Goal: Contribute content: Add original content to the website for others to see

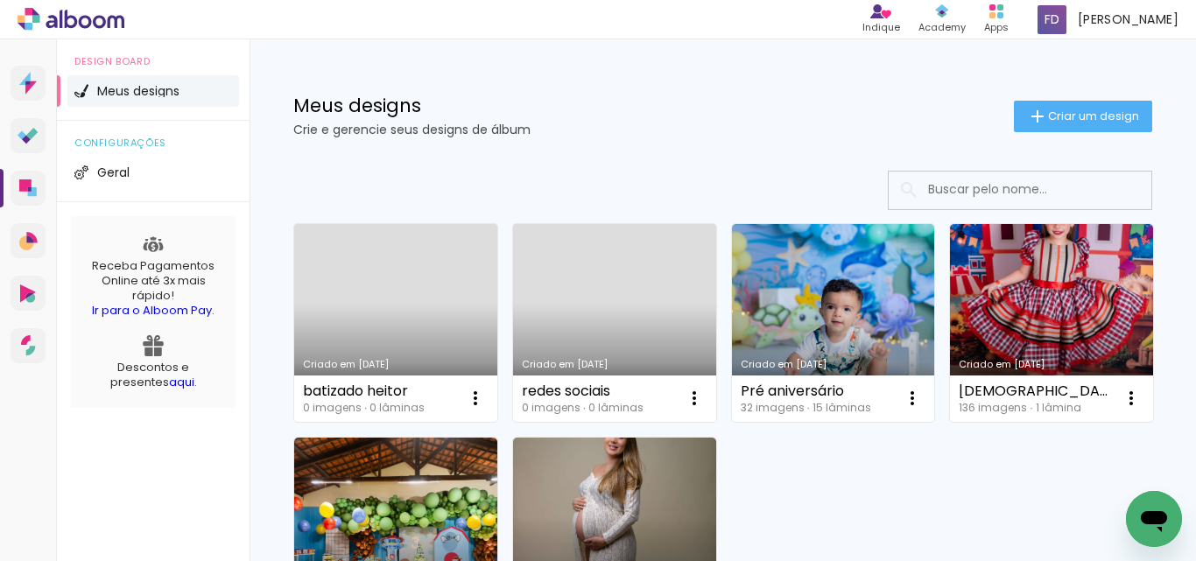
click at [414, 290] on link "Criado em [DATE]" at bounding box center [395, 323] width 203 height 198
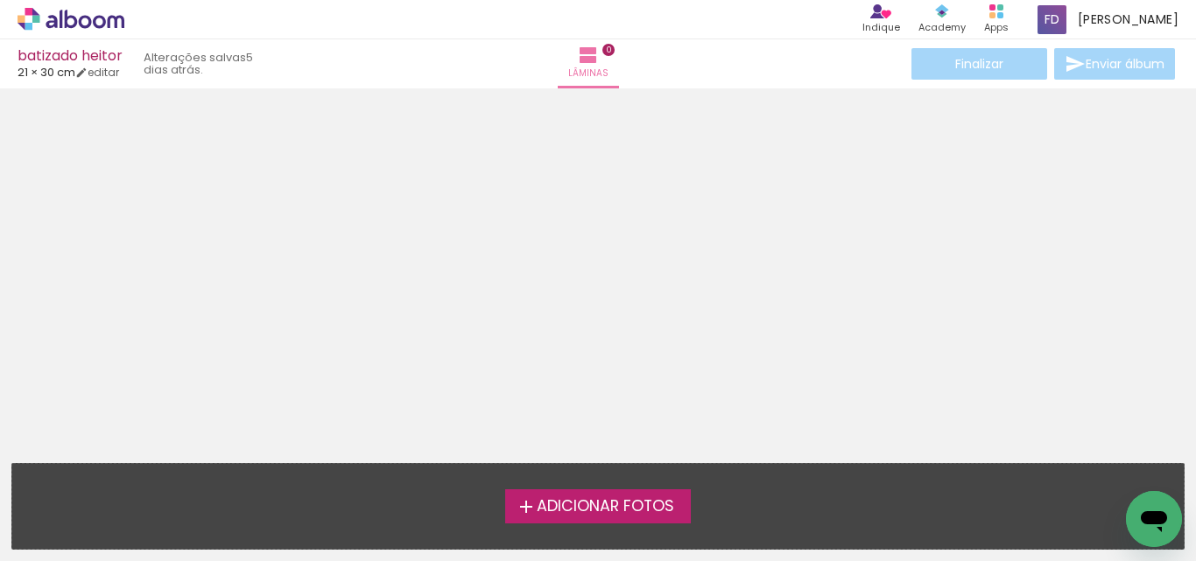
click at [565, 509] on span "Adicionar Fotos" at bounding box center [605, 507] width 137 height 16
click at [0, 0] on input "file" at bounding box center [0, 0] width 0 height 0
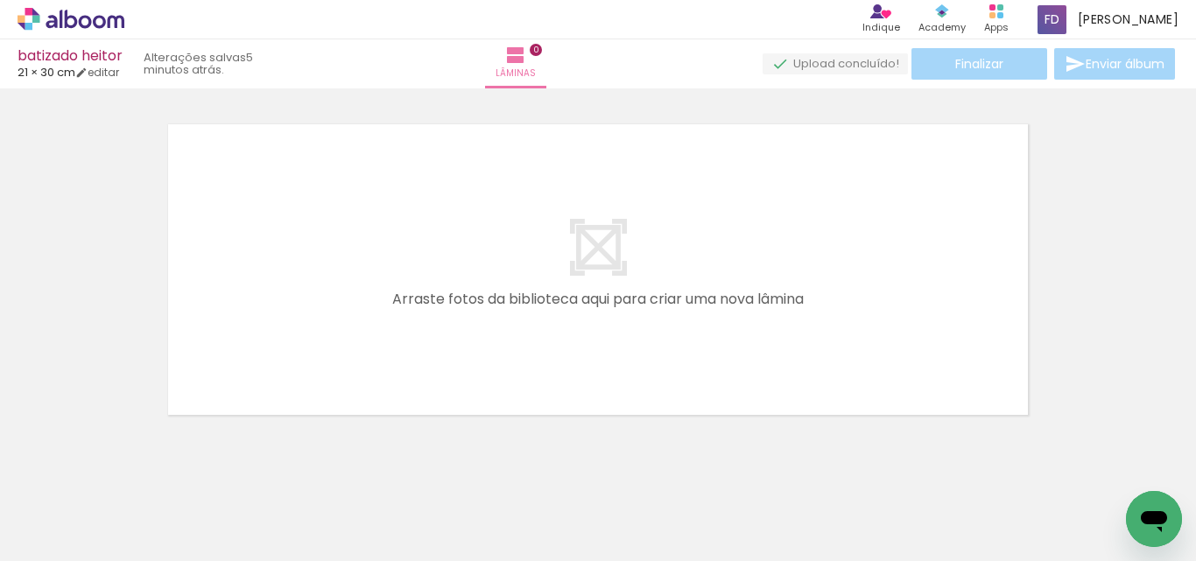
click at [760, 175] on quentale-layouter at bounding box center [597, 269] width 875 height 306
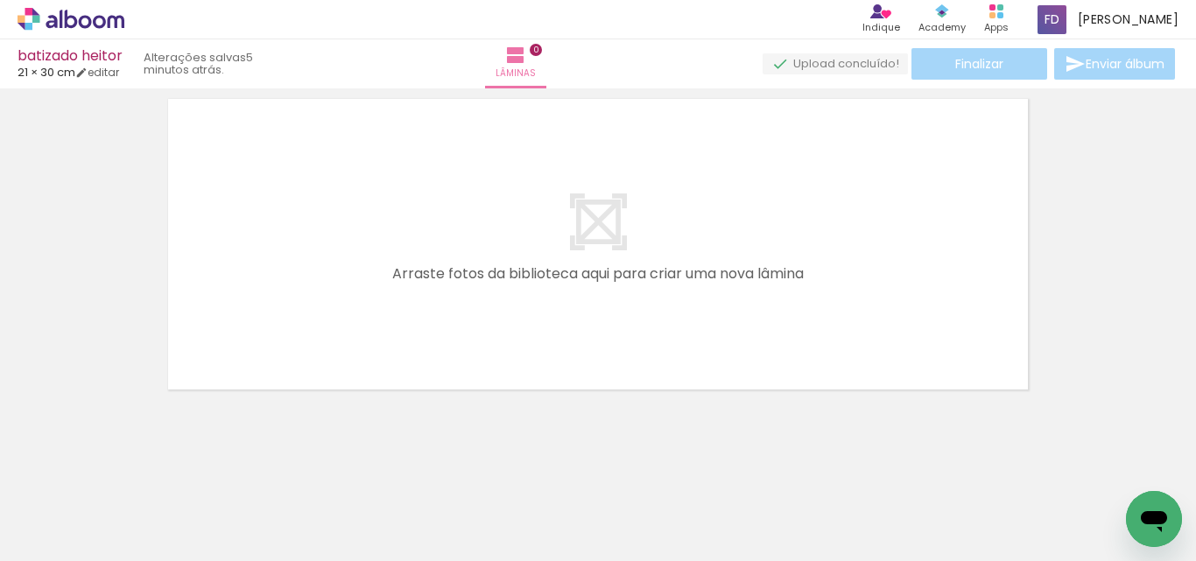
scroll to position [55, 0]
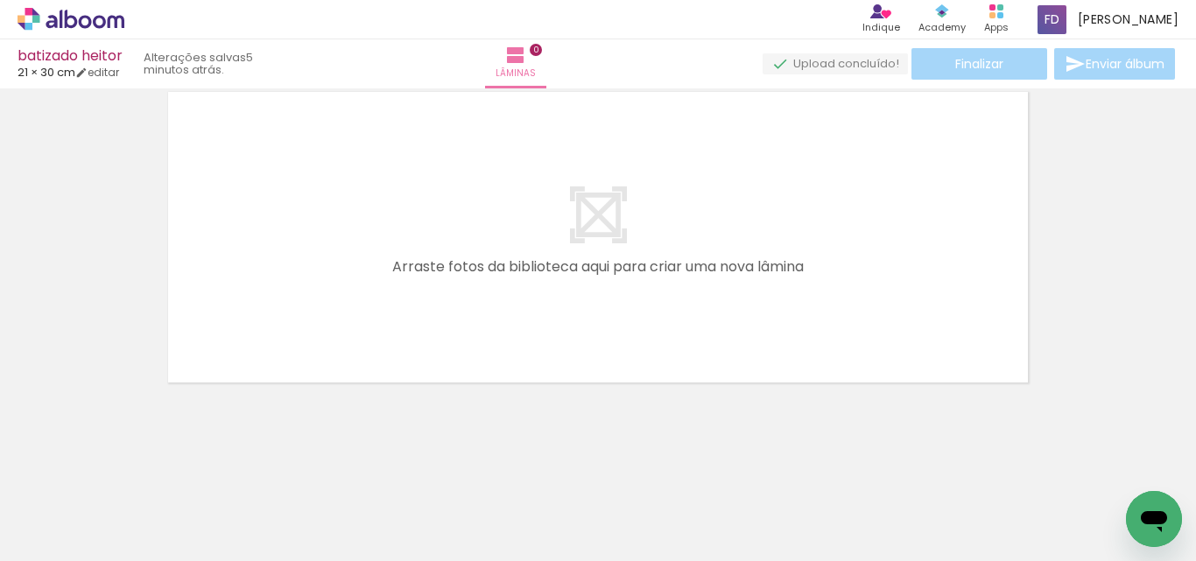
click at [539, 261] on quentale-layouter at bounding box center [597, 237] width 875 height 306
click at [112, 74] on link "editar" at bounding box center [97, 72] width 44 height 15
type input "21"
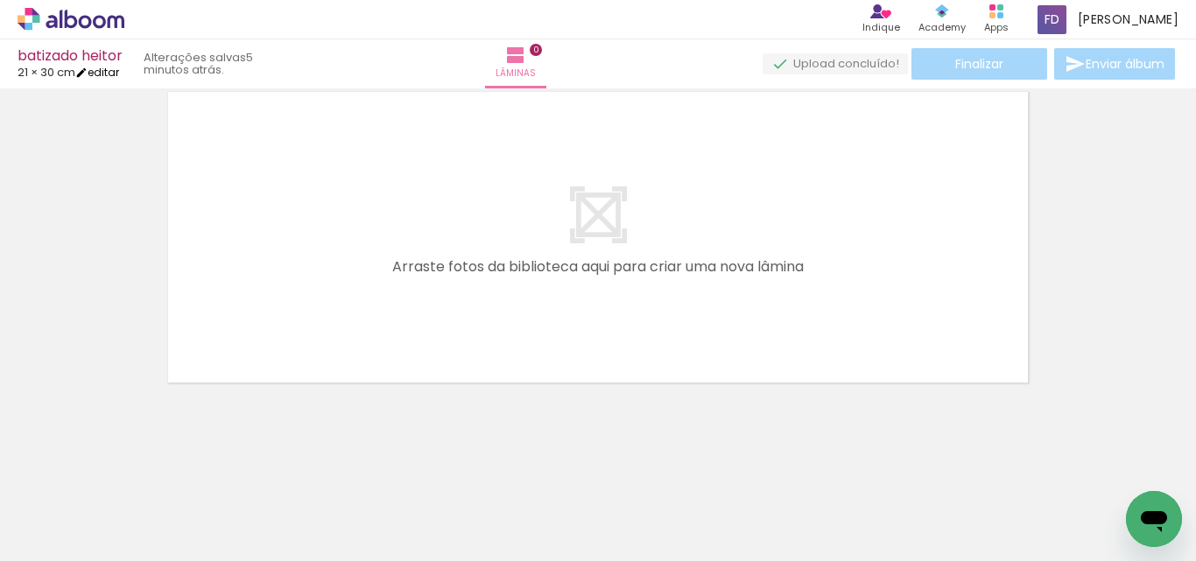
type input "60"
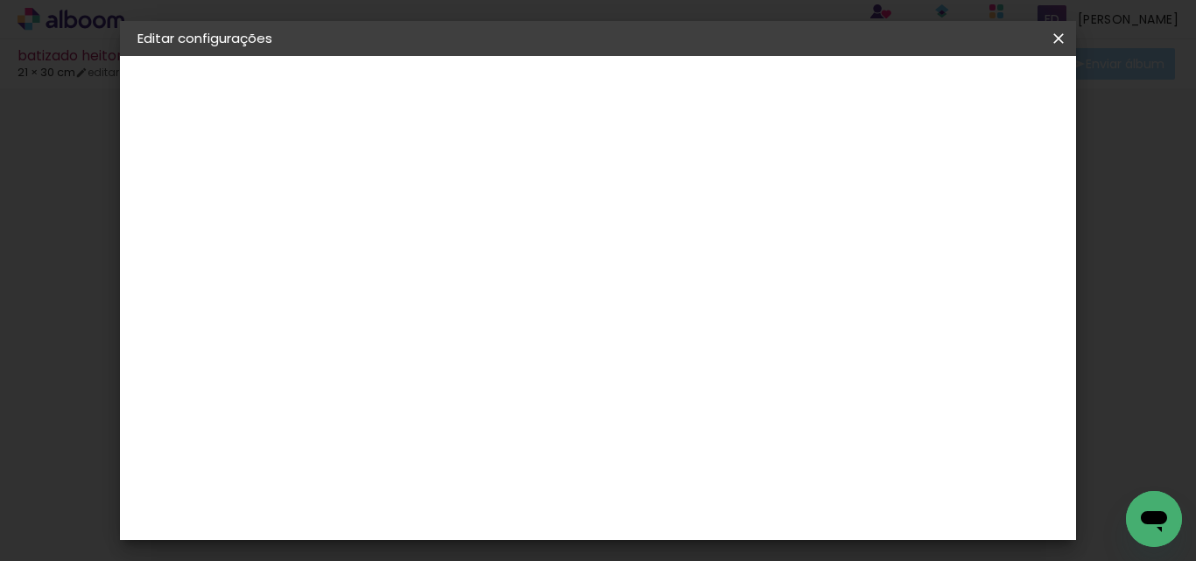
scroll to position [78, 0]
click at [380, 341] on input "21" at bounding box center [369, 336] width 46 height 26
type input "30"
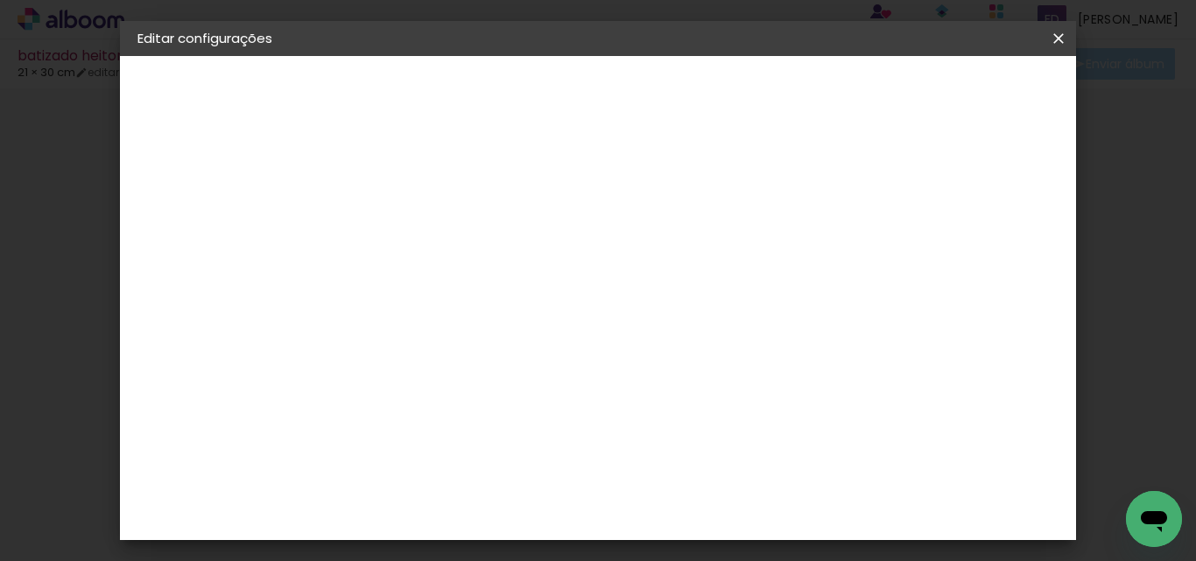
type paper-input "30"
click at [704, 442] on input "60" at bounding box center [695, 440] width 46 height 26
type input "42"
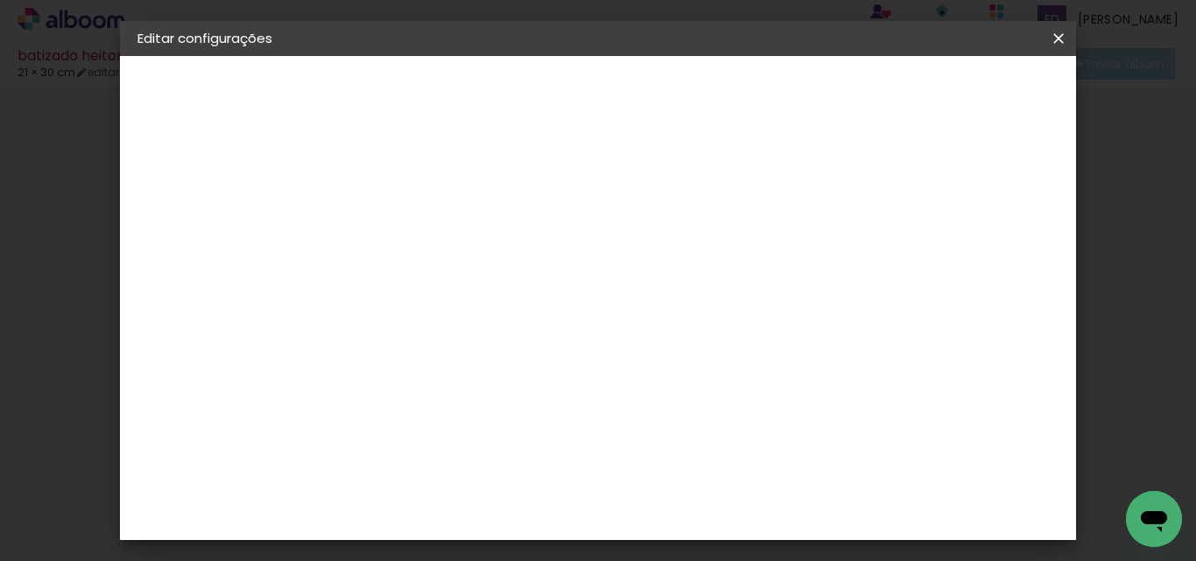
type paper-input "42"
click at [536, 373] on input "30" at bounding box center [523, 377] width 46 height 26
click at [537, 372] on input "30" at bounding box center [523, 377] width 46 height 26
click at [672, 88] on span "Salvar configurações" at bounding box center [627, 99] width 89 height 25
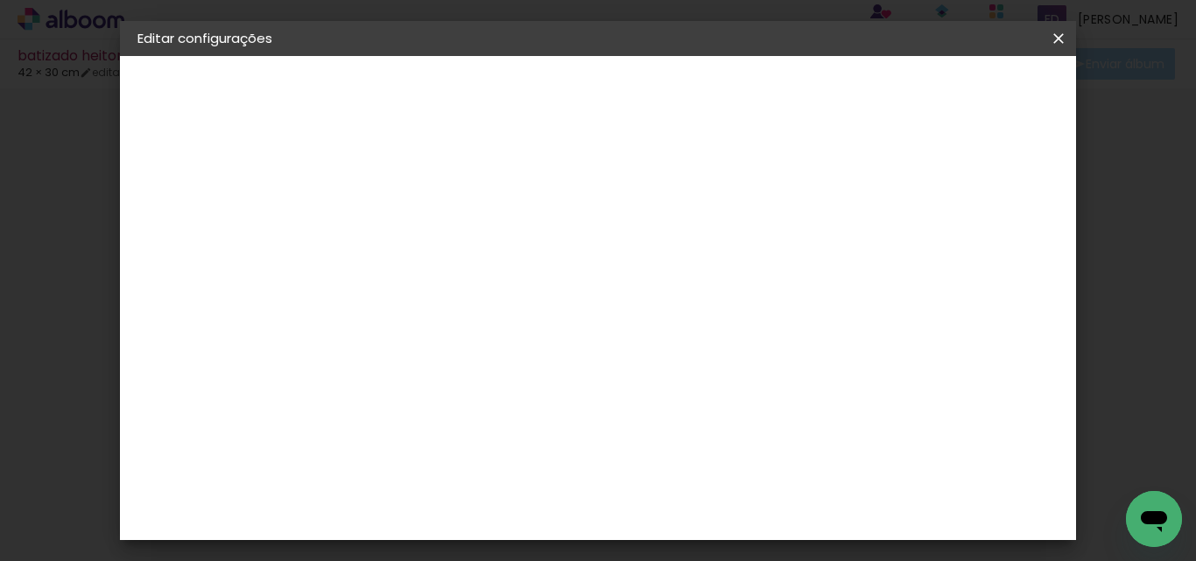
click at [672, 98] on span "Salvar configurações" at bounding box center [627, 99] width 89 height 25
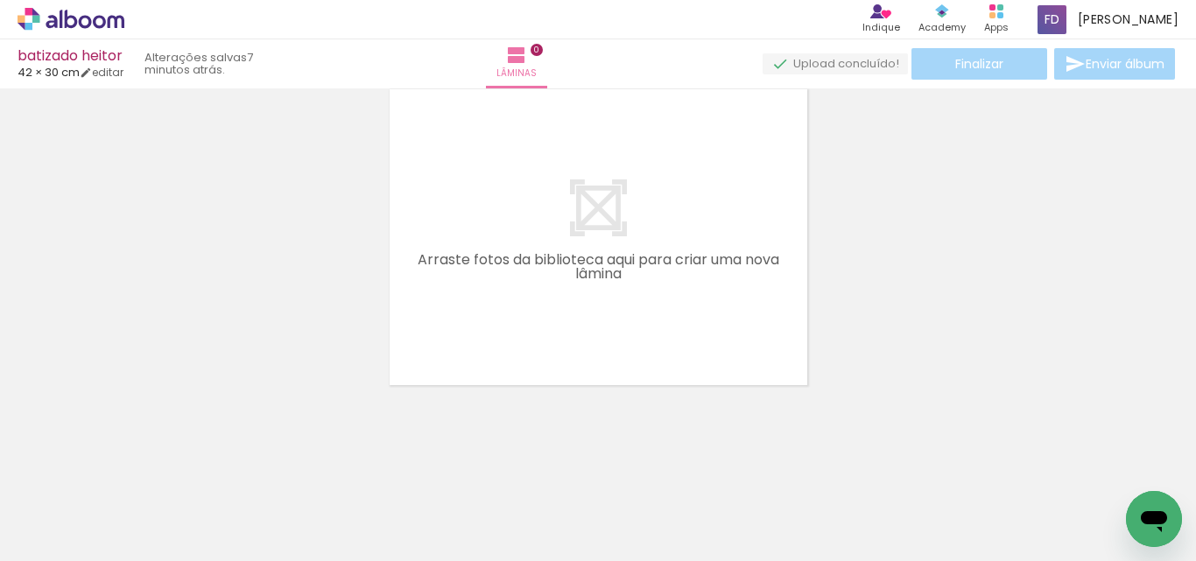
scroll to position [0, 4923]
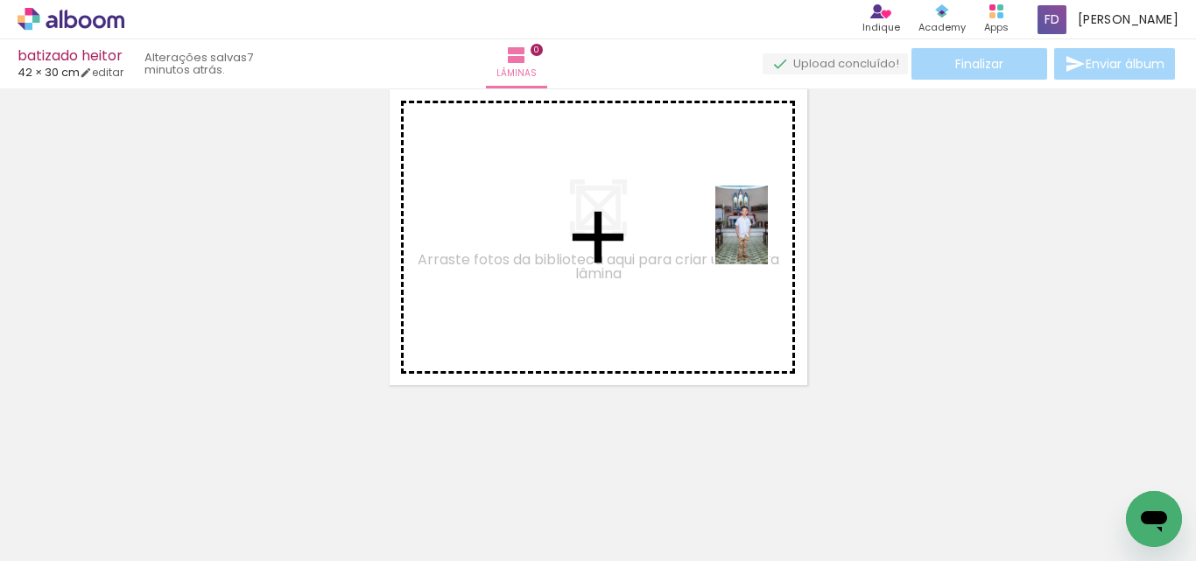
drag, startPoint x: 854, startPoint y: 517, endPoint x: 768, endPoint y: 238, distance: 291.3
click at [768, 238] on quentale-workspace at bounding box center [598, 280] width 1196 height 561
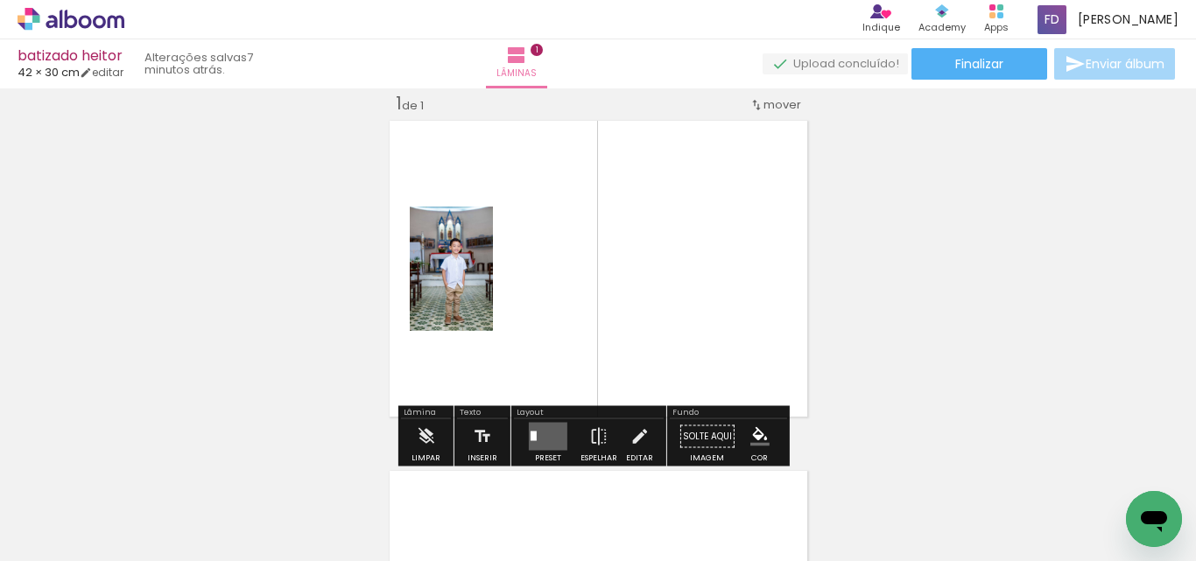
scroll to position [23, 0]
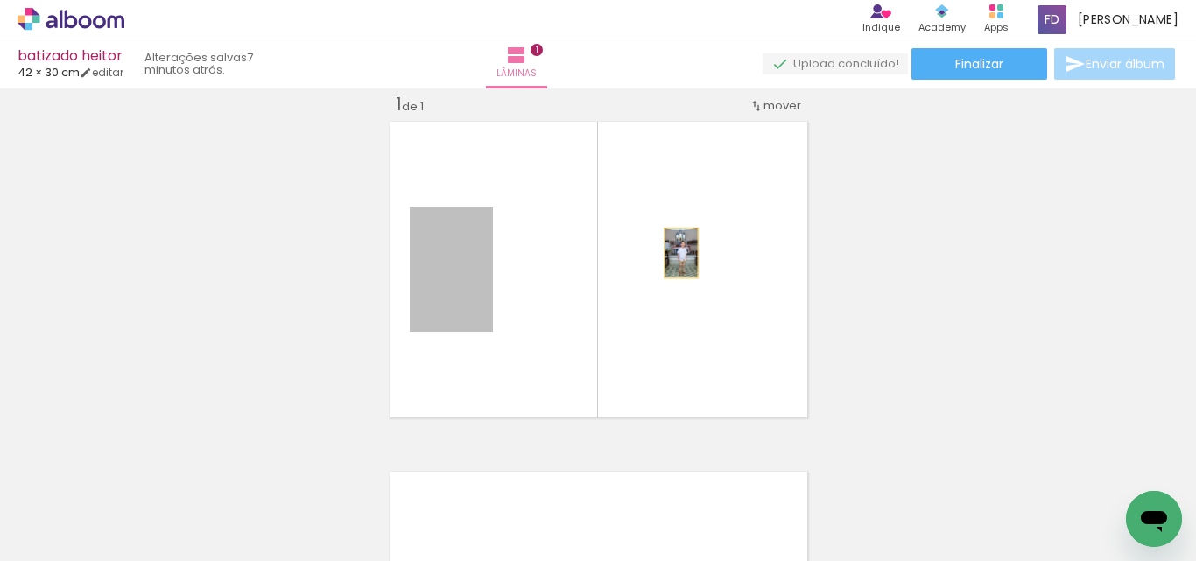
drag, startPoint x: 442, startPoint y: 305, endPoint x: 674, endPoint y: 253, distance: 237.7
click at [674, 253] on quentale-layouter at bounding box center [598, 269] width 428 height 306
drag, startPoint x: 418, startPoint y: 289, endPoint x: 791, endPoint y: 255, distance: 374.5
click at [791, 255] on quentale-layouter at bounding box center [598, 269] width 428 height 306
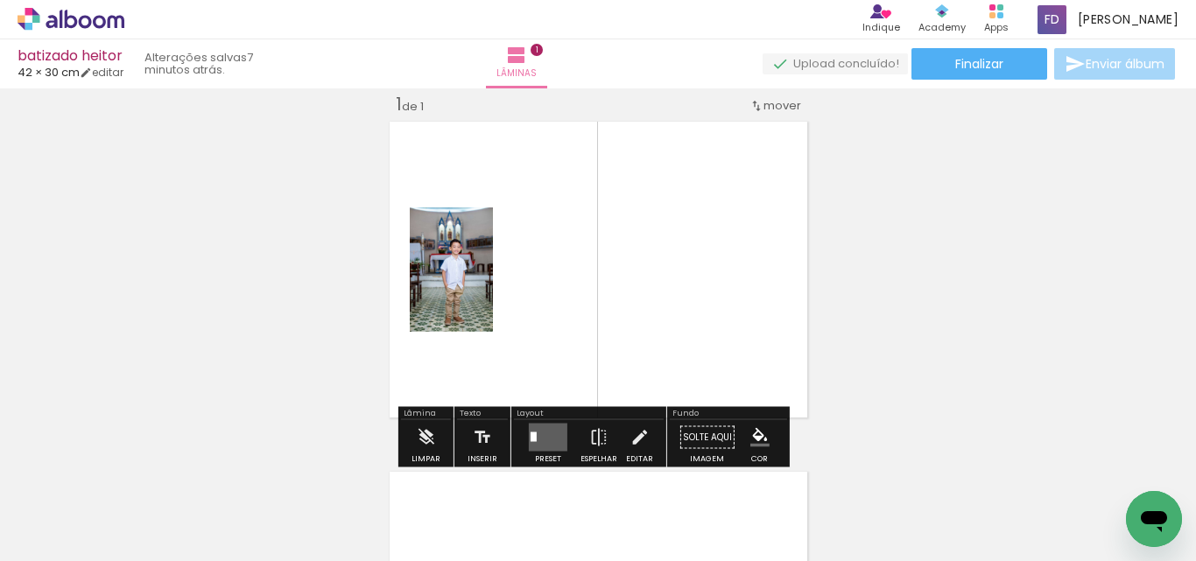
click at [434, 320] on quentale-photo at bounding box center [451, 269] width 83 height 124
click at [437, 281] on quentale-photo at bounding box center [451, 269] width 83 height 124
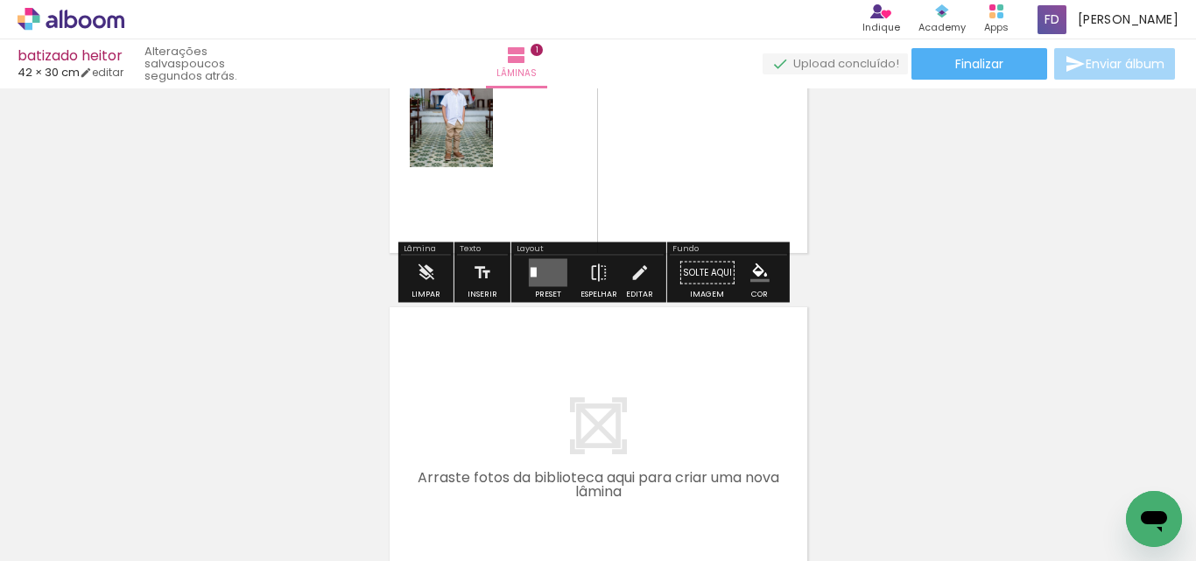
scroll to position [198, 0]
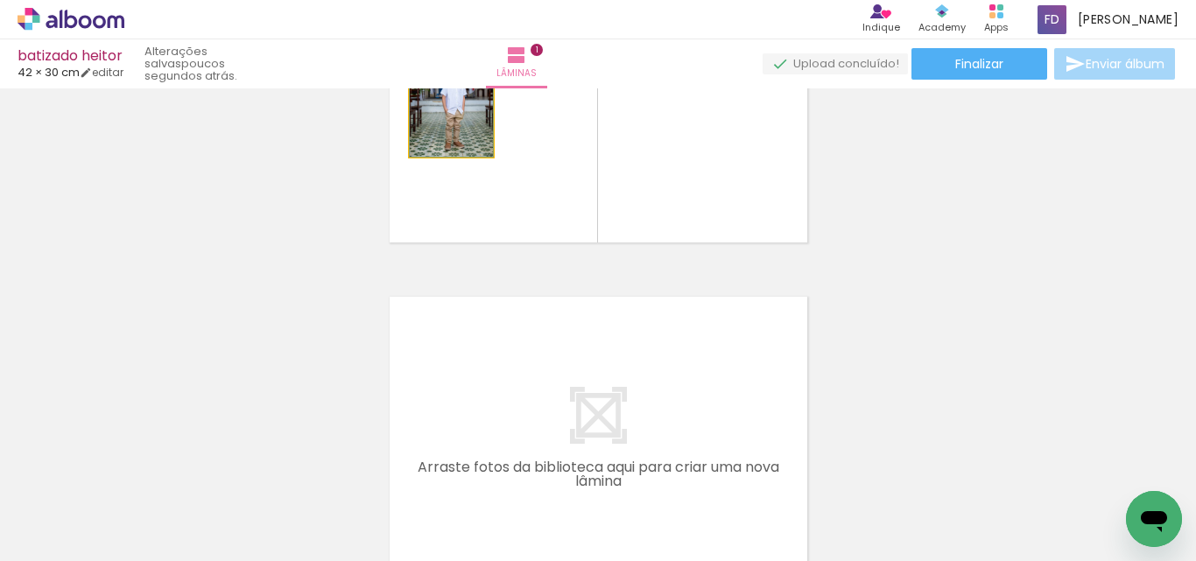
click at [439, 138] on quentale-photo at bounding box center [451, 94] width 83 height 124
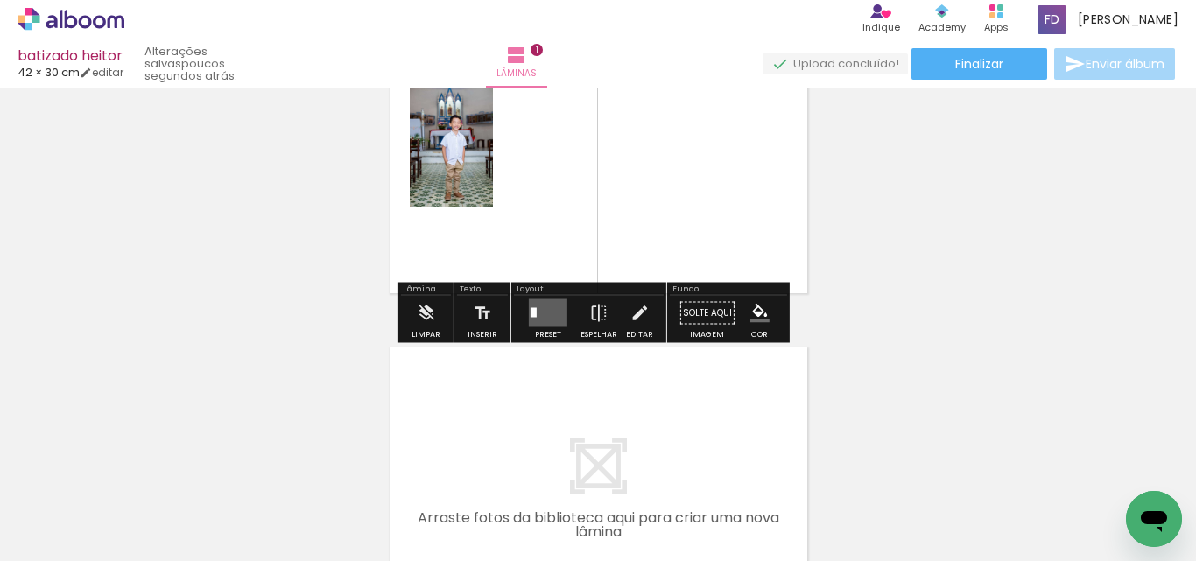
scroll to position [110, 0]
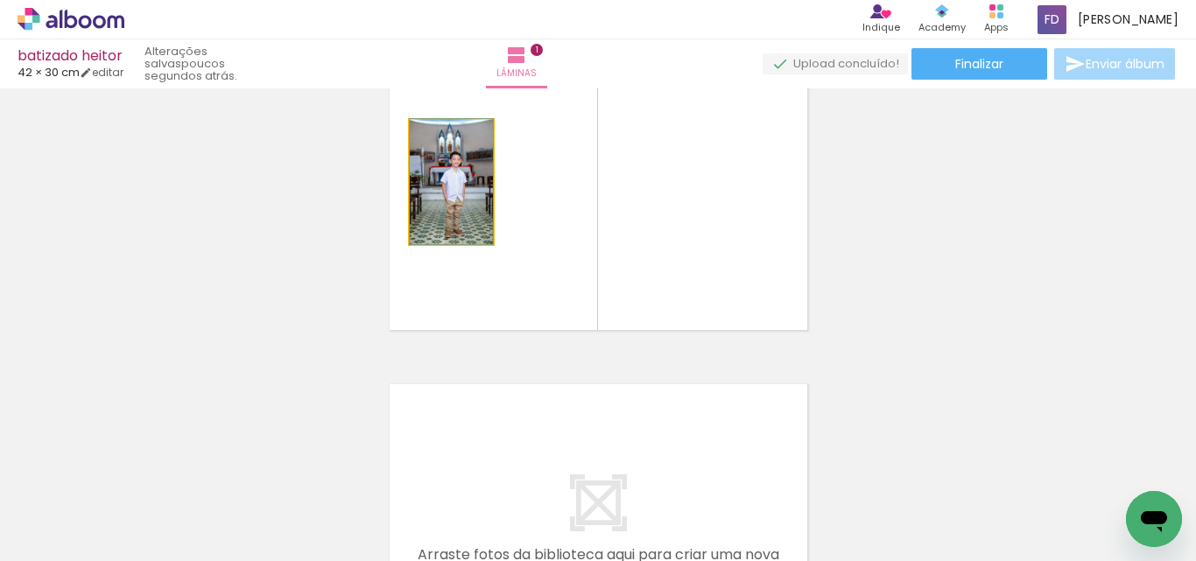
click at [436, 201] on quentale-photo at bounding box center [451, 182] width 83 height 124
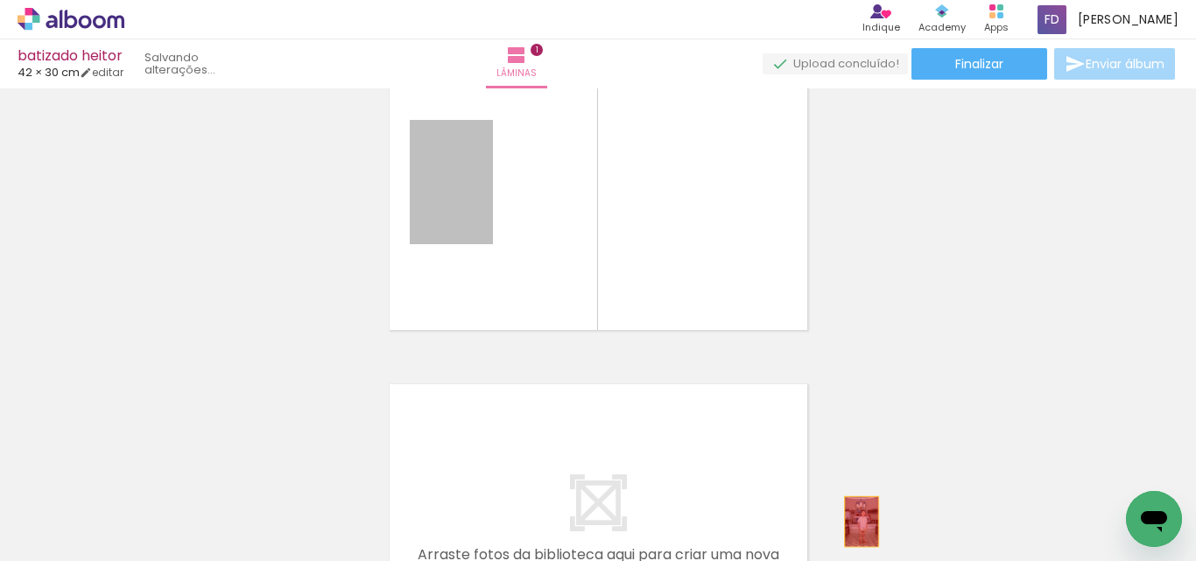
drag, startPoint x: 444, startPoint y: 193, endPoint x: 855, endPoint y: 520, distance: 525.3
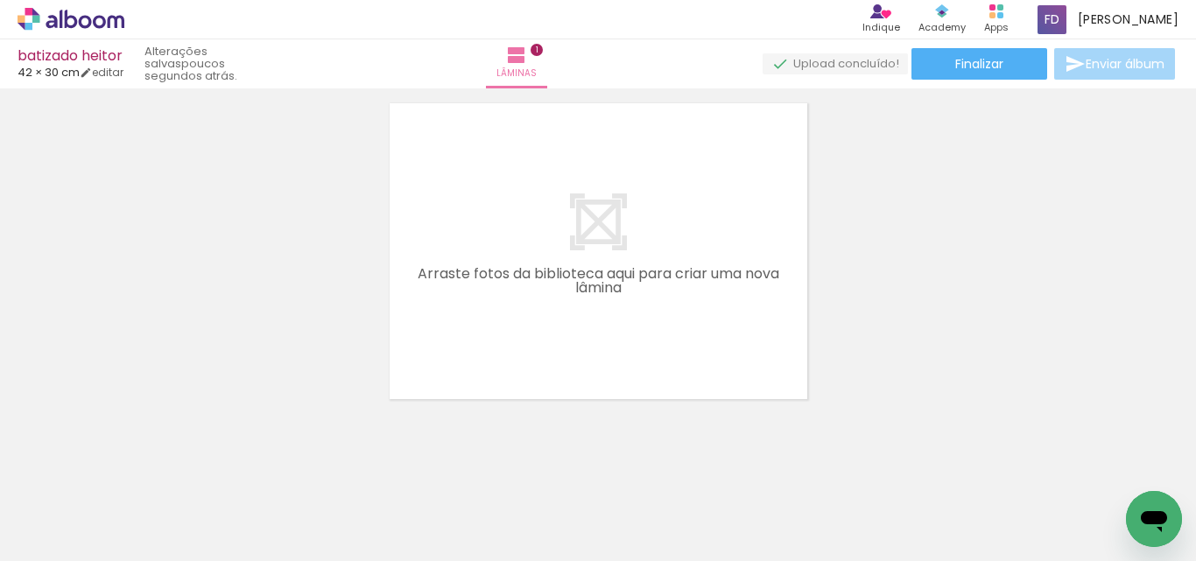
scroll to position [405, 0]
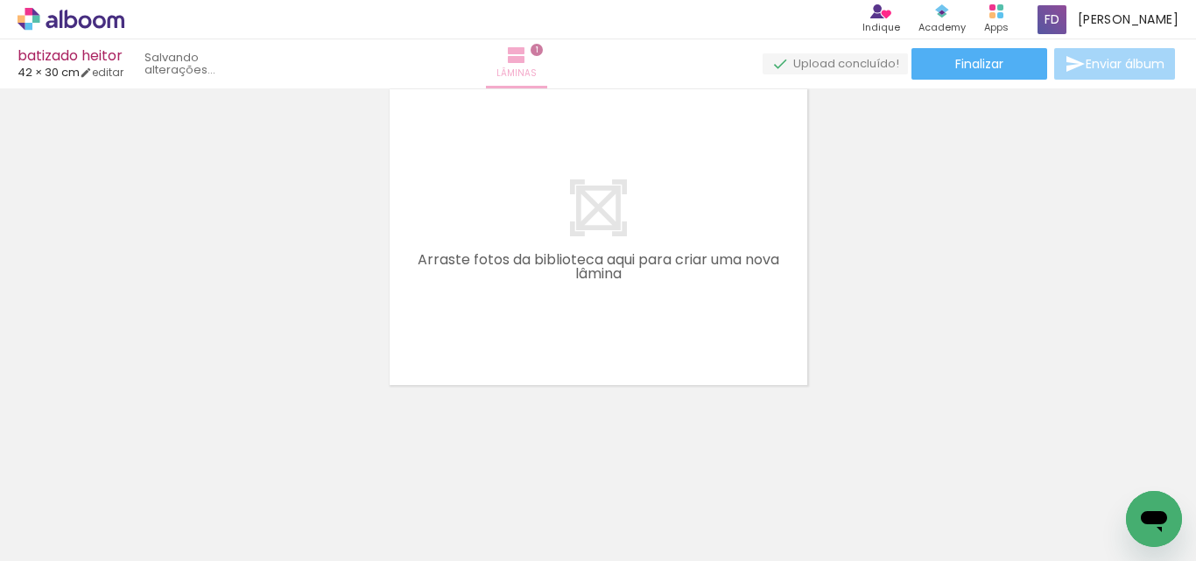
click at [543, 47] on span "1" at bounding box center [537, 50] width 12 height 12
click at [543, 52] on span "1" at bounding box center [537, 50] width 12 height 12
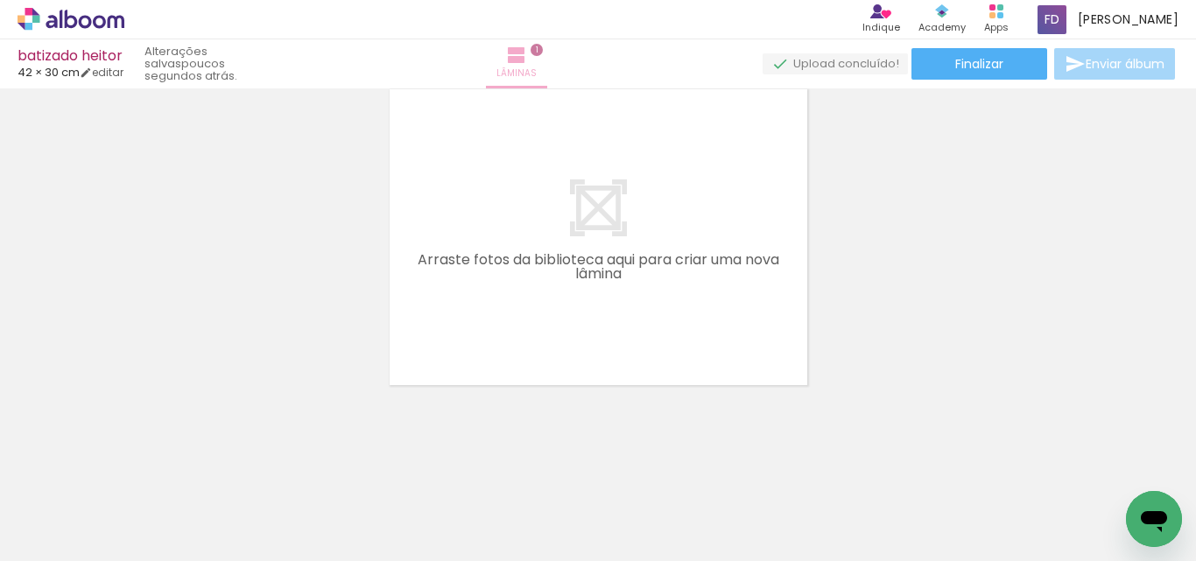
click at [537, 68] on span "Lâminas" at bounding box center [516, 74] width 40 height 16
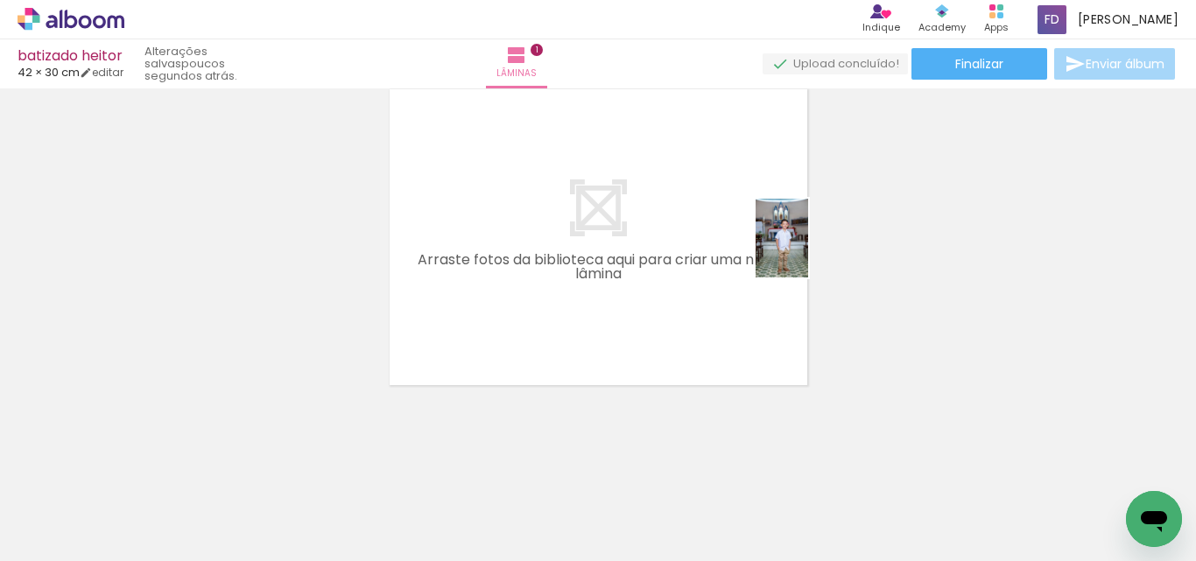
drag, startPoint x: 854, startPoint y: 515, endPoint x: 808, endPoint y: 251, distance: 267.4
click at [808, 251] on quentale-workspace at bounding box center [598, 280] width 1196 height 561
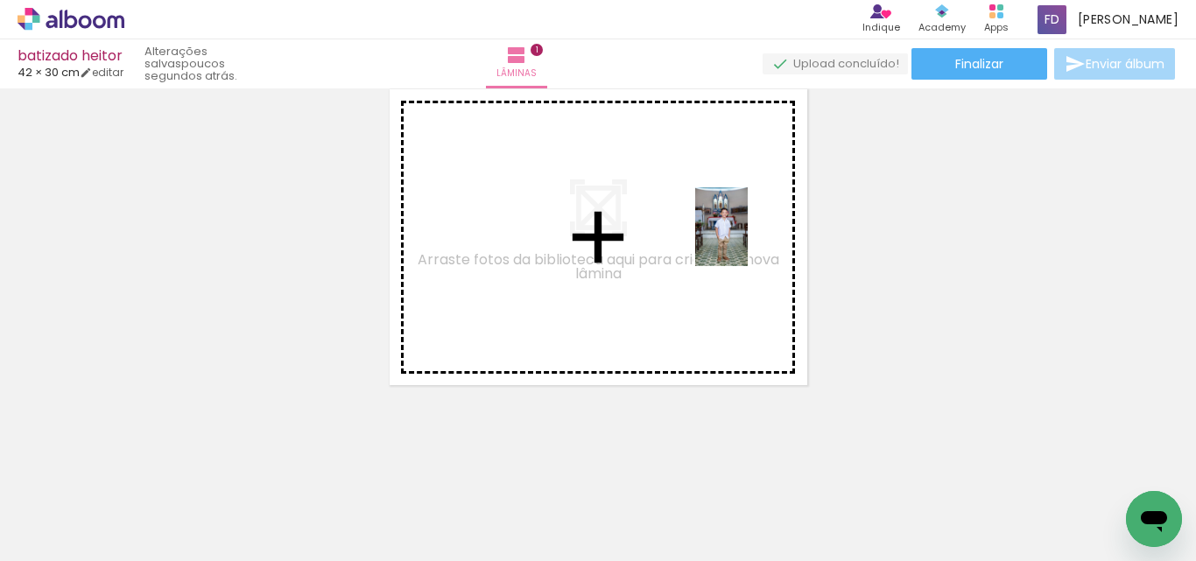
drag, startPoint x: 852, startPoint y: 518, endPoint x: 748, endPoint y: 240, distance: 297.2
click at [748, 240] on quentale-workspace at bounding box center [598, 280] width 1196 height 561
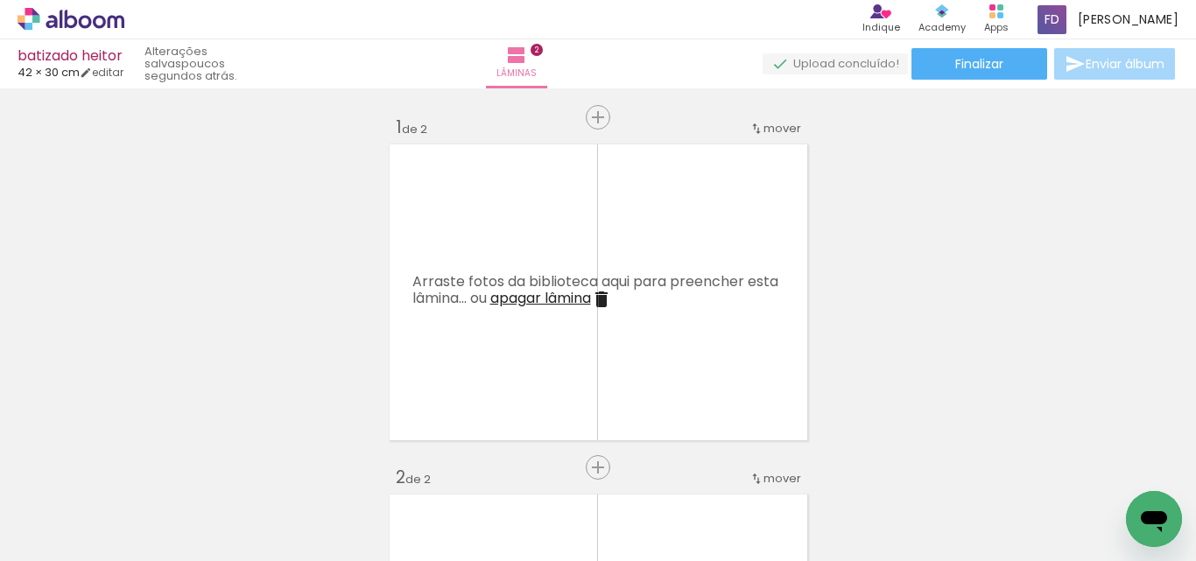
scroll to position [350, 0]
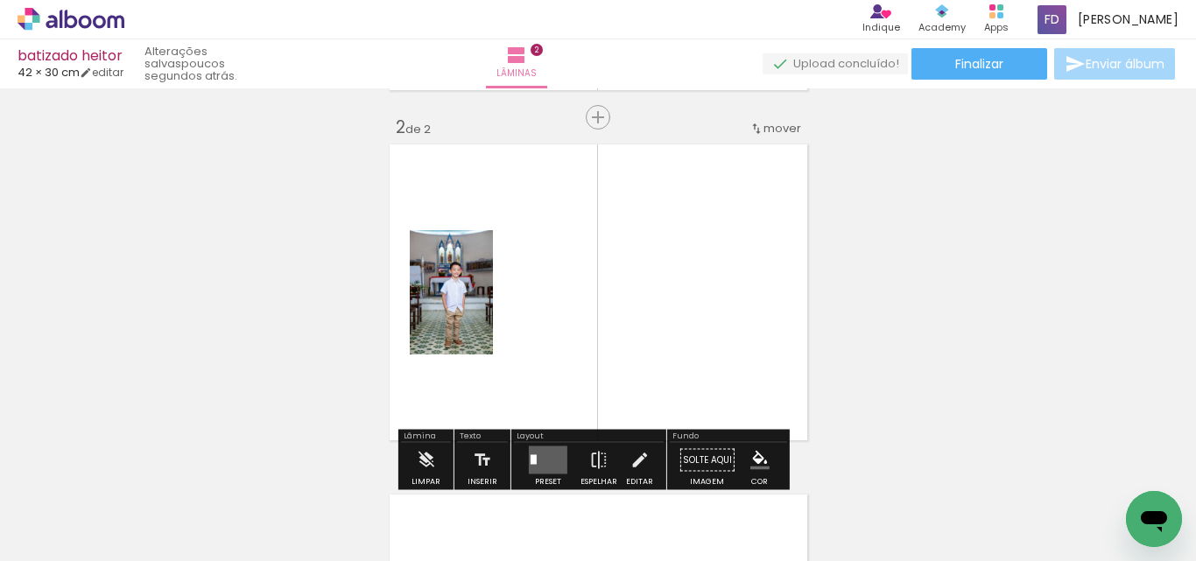
click at [437, 334] on quentale-photo at bounding box center [451, 292] width 83 height 124
drag, startPoint x: 437, startPoint y: 334, endPoint x: 307, endPoint y: 307, distance: 132.4
click at [307, 307] on div "Inserir lâmina 1 de 2 Inserir lâmina 2 de 2" at bounding box center [598, 269] width 1196 height 1051
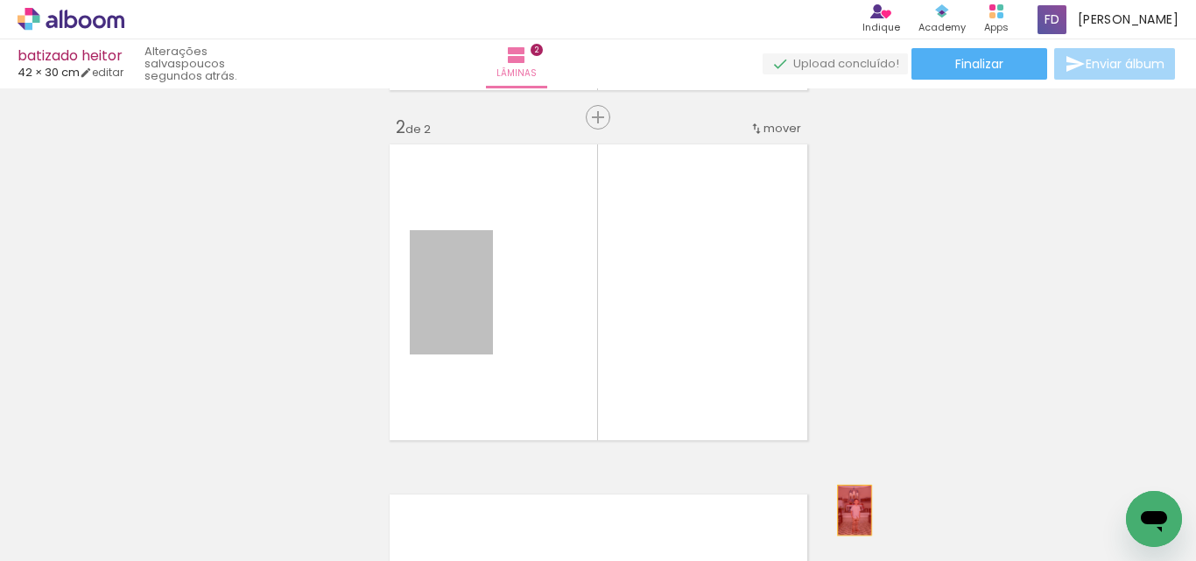
drag, startPoint x: 450, startPoint y: 325, endPoint x: 847, endPoint y: 510, distance: 438.6
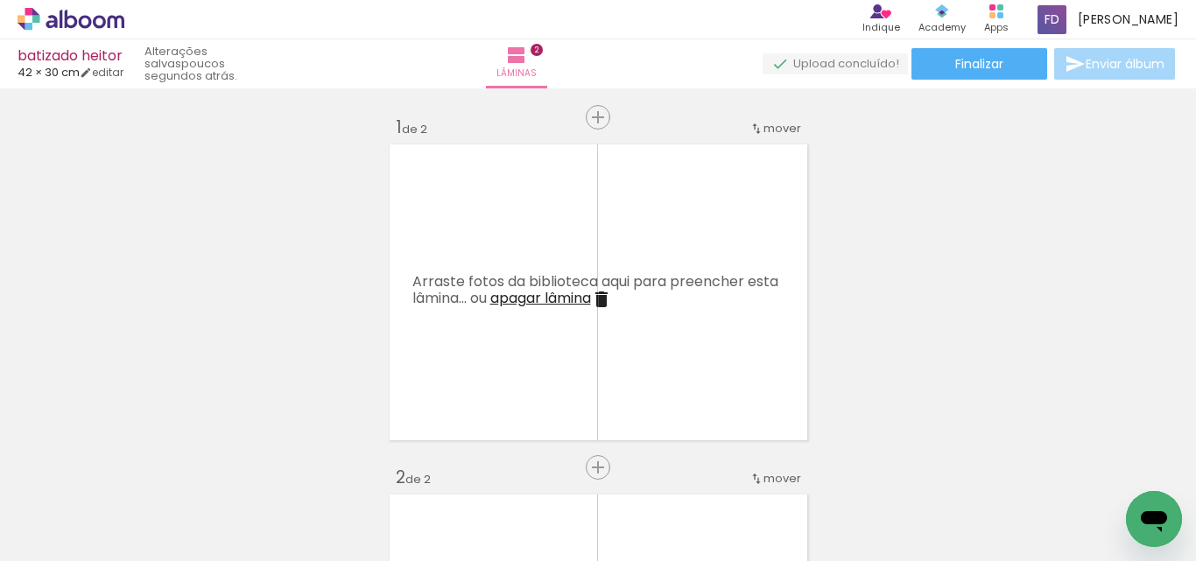
scroll to position [0, 5542]
drag, startPoint x: 437, startPoint y: 525, endPoint x: 455, endPoint y: 531, distance: 19.1
click at [455, 531] on div at bounding box center [419, 503] width 87 height 58
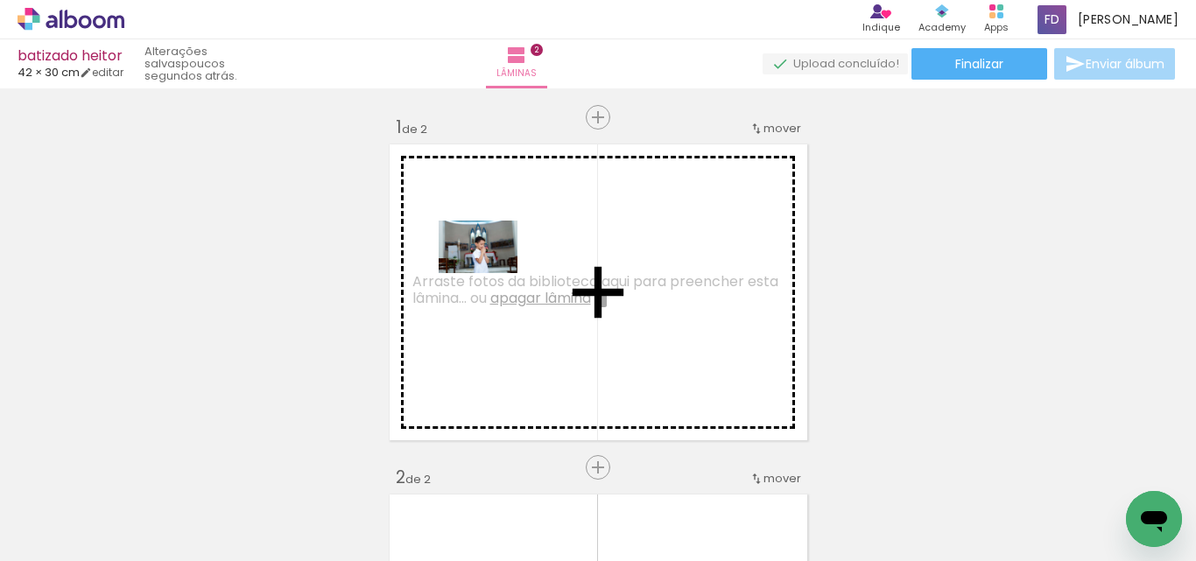
drag, startPoint x: 1086, startPoint y: 520, endPoint x: 475, endPoint y: 263, distance: 662.2
click at [475, 263] on quentale-workspace at bounding box center [598, 280] width 1196 height 561
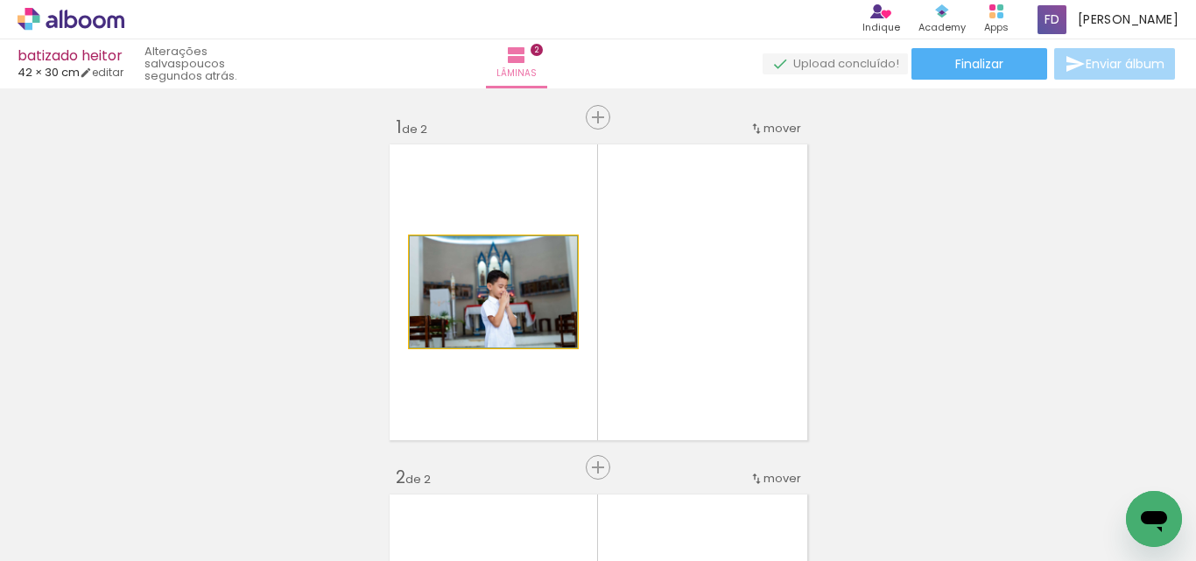
drag, startPoint x: 447, startPoint y: 257, endPoint x: 418, endPoint y: 256, distance: 29.8
type paper-slider "100"
click at [418, 256] on div at bounding box center [476, 255] width 122 height 26
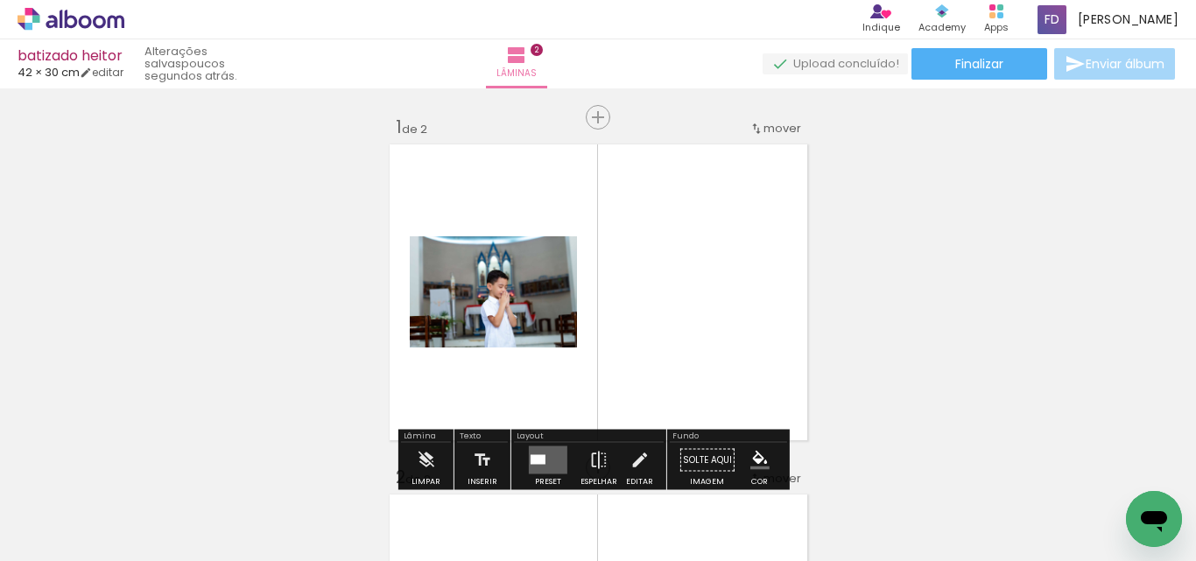
drag, startPoint x: 633, startPoint y: 436, endPoint x: 691, endPoint y: 224, distance: 219.6
click at [540, 431] on div "Layout Preset Espelhar Editar" at bounding box center [588, 460] width 155 height 60
click at [533, 435] on div "Layout" at bounding box center [589, 437] width 150 height 11
click at [538, 445] on div at bounding box center [547, 460] width 47 height 35
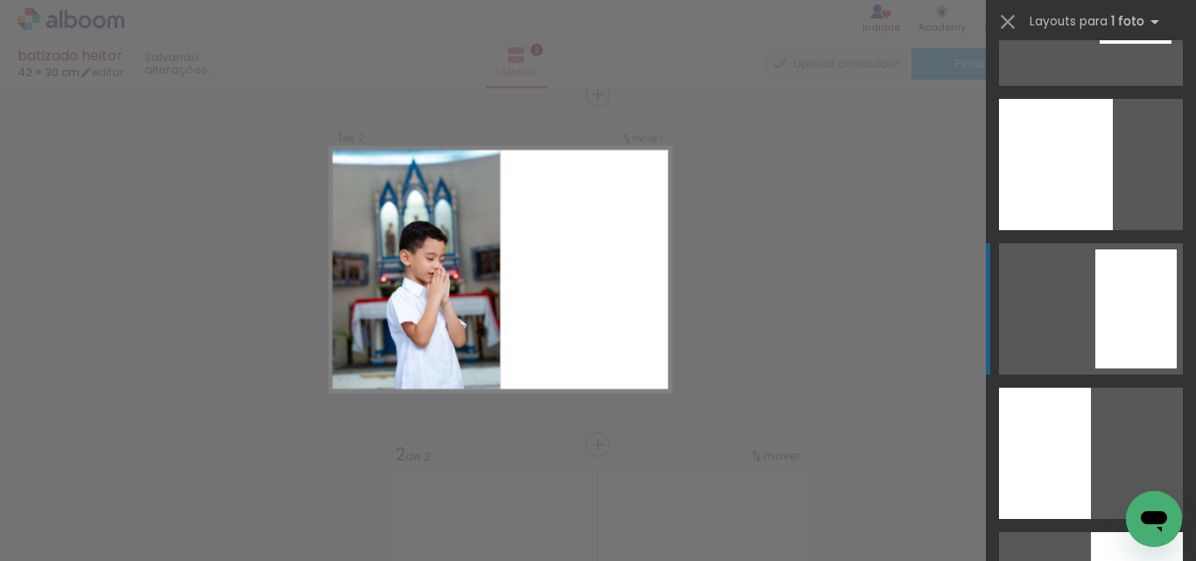
scroll to position [1401, 0]
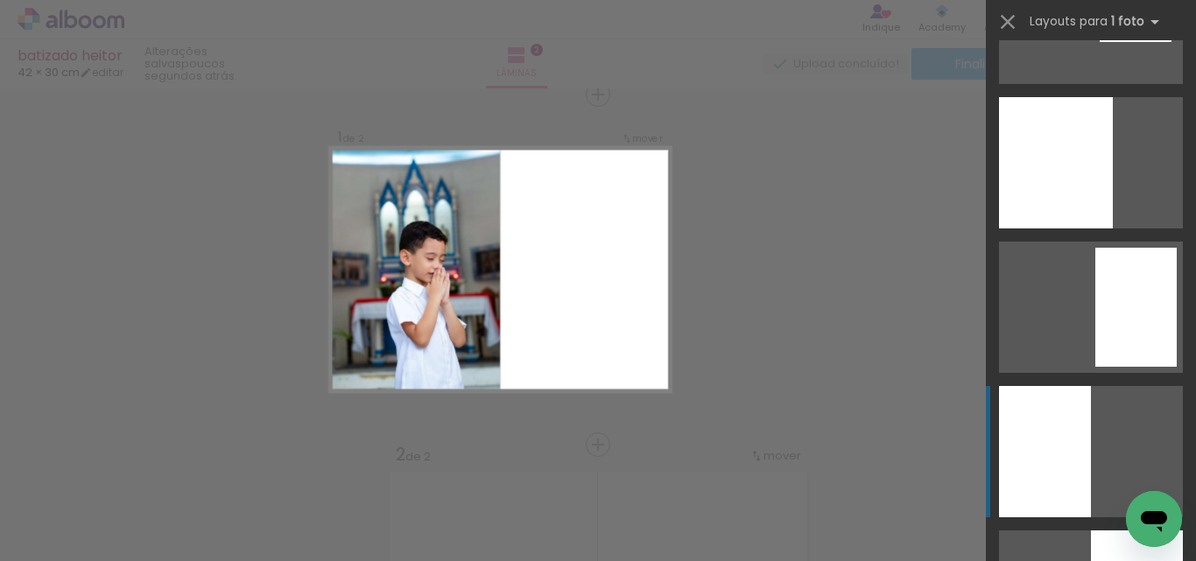
click at [1036, 228] on div at bounding box center [1056, 162] width 114 height 131
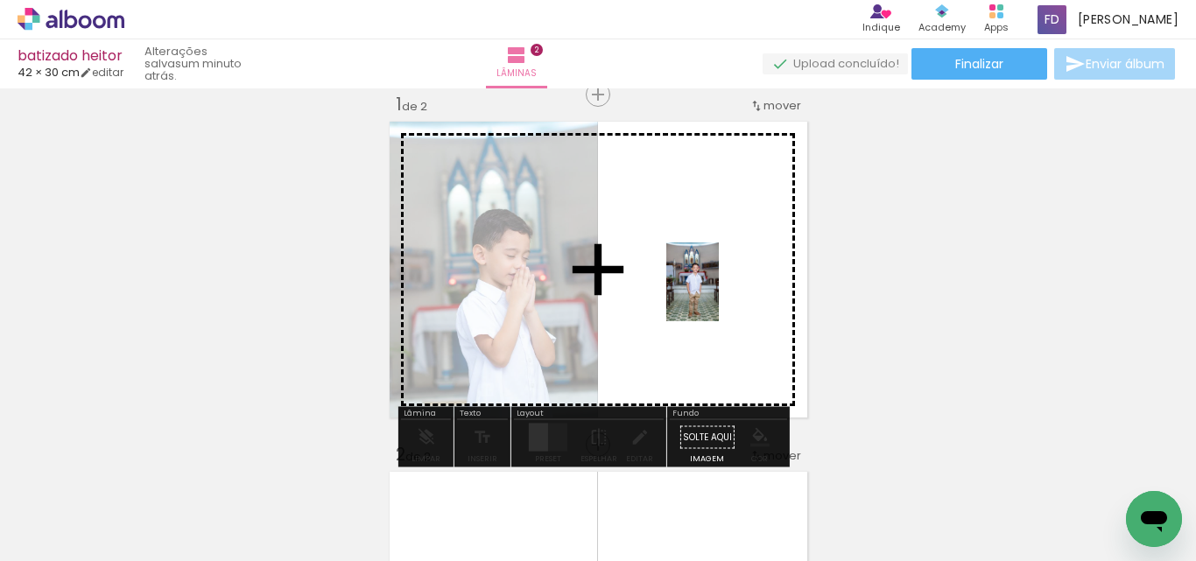
drag, startPoint x: 916, startPoint y: 527, endPoint x: 719, endPoint y: 295, distance: 304.3
click at [719, 295] on quentale-workspace at bounding box center [598, 280] width 1196 height 561
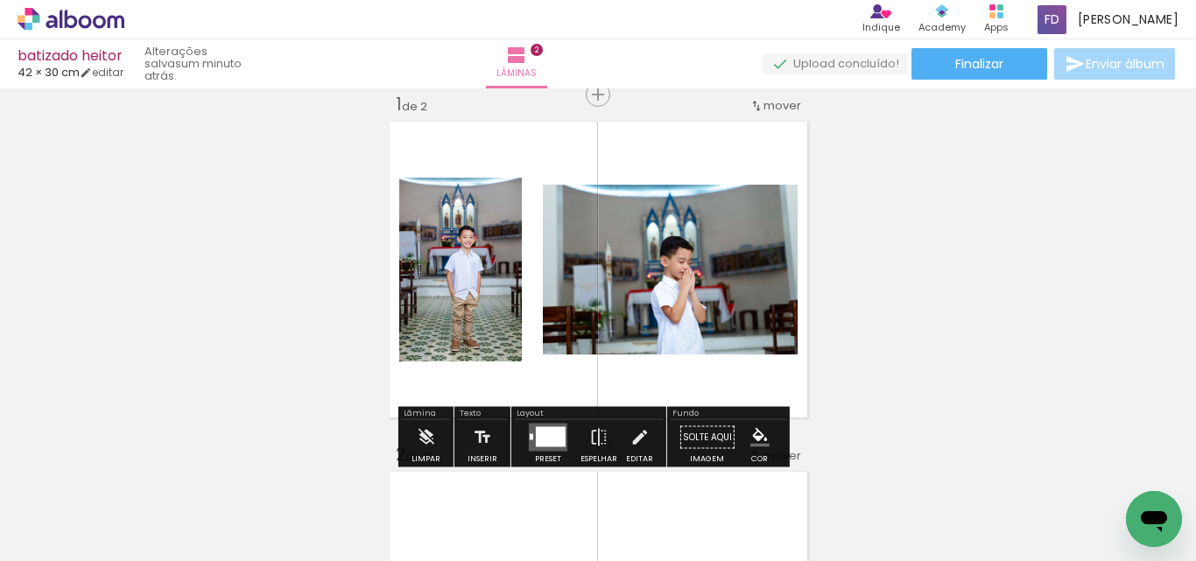
click at [551, 441] on div at bounding box center [551, 437] width 30 height 20
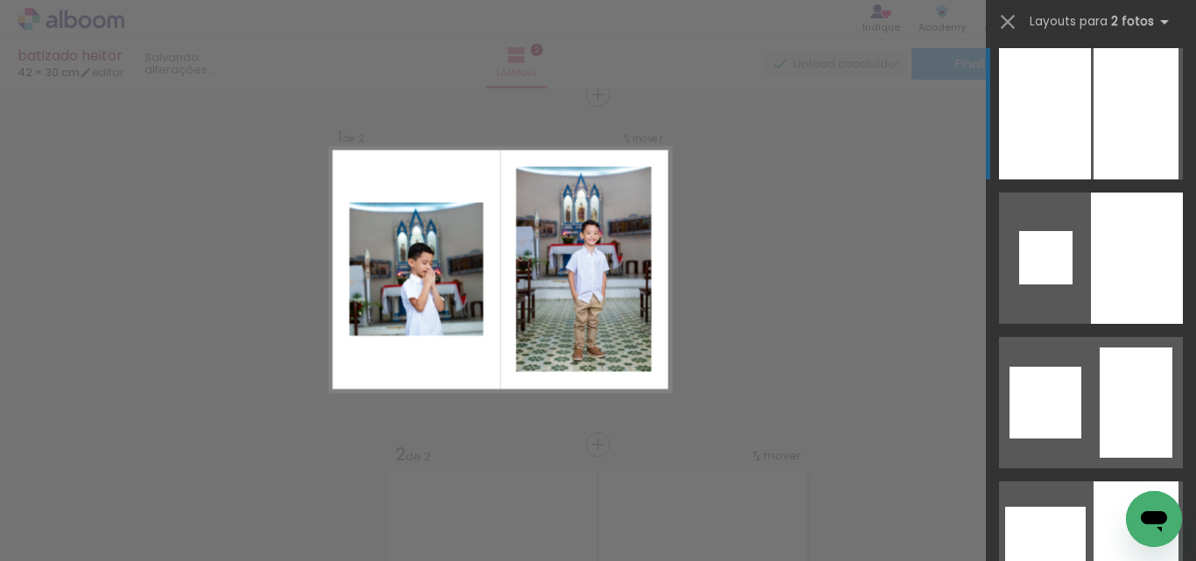
scroll to position [2801, 0]
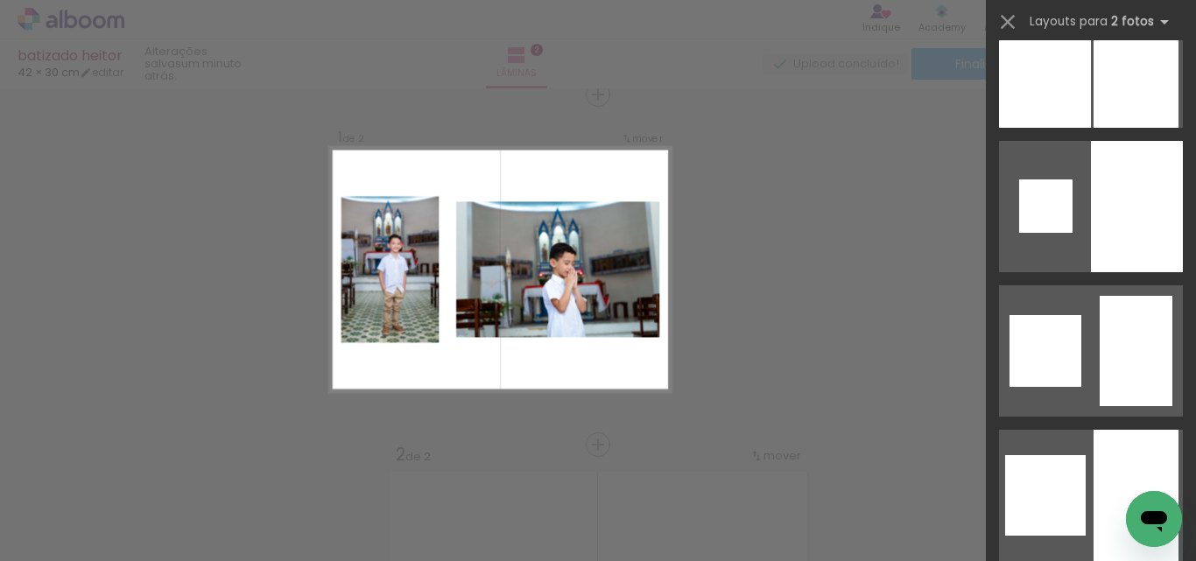
click at [564, 265] on quentale-photo at bounding box center [557, 269] width 204 height 136
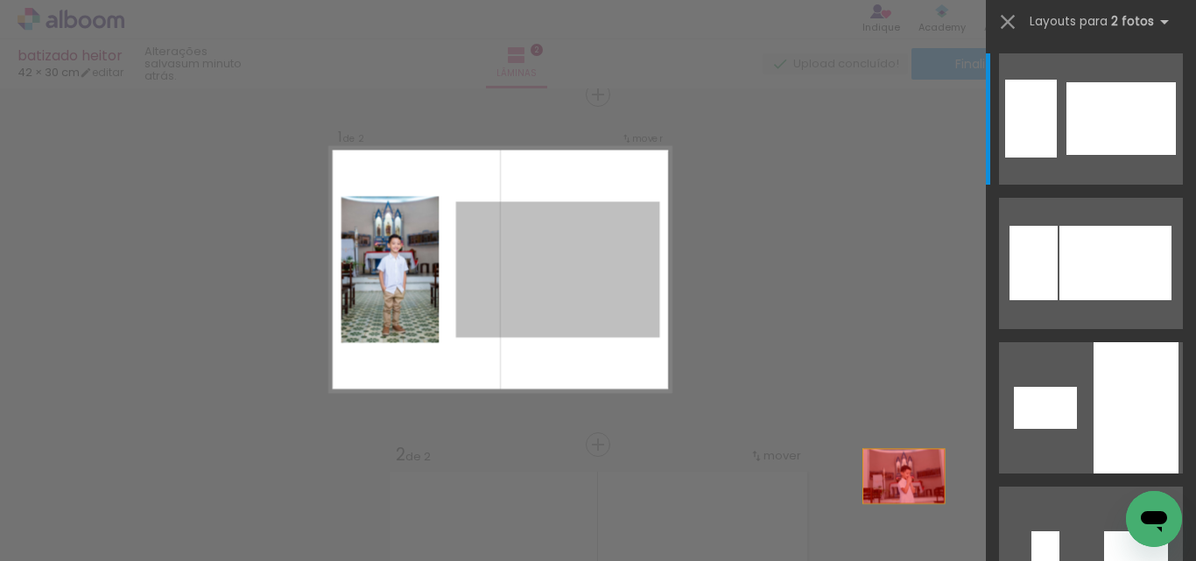
drag, startPoint x: 568, startPoint y: 266, endPoint x: 983, endPoint y: 529, distance: 491.1
click at [983, 529] on quentale-workspace at bounding box center [598, 280] width 1196 height 561
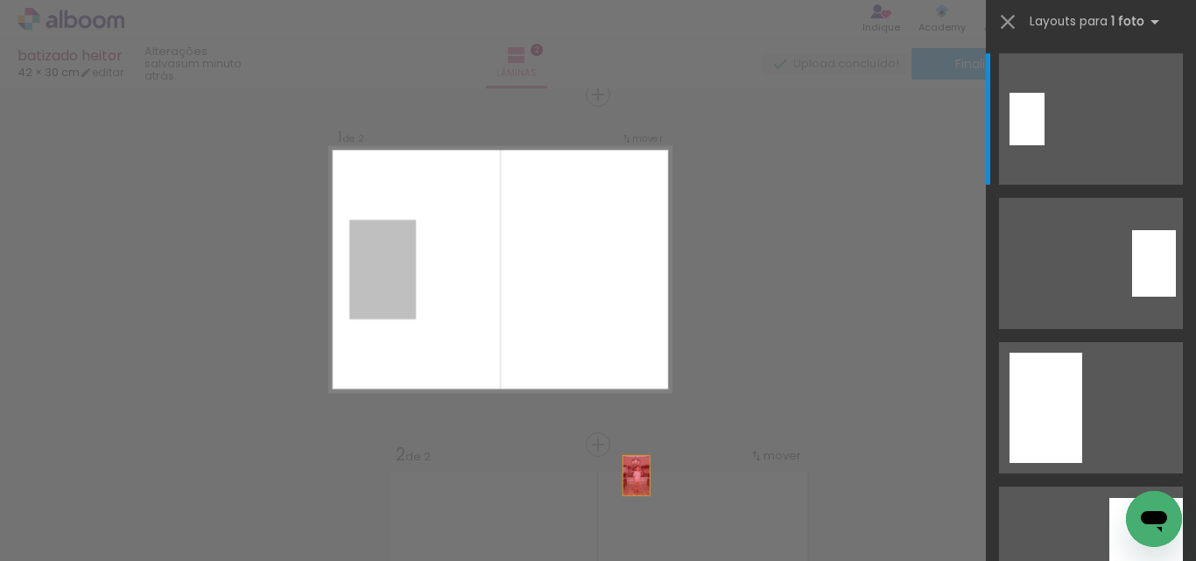
drag, startPoint x: 380, startPoint y: 272, endPoint x: 692, endPoint y: 527, distance: 403.2
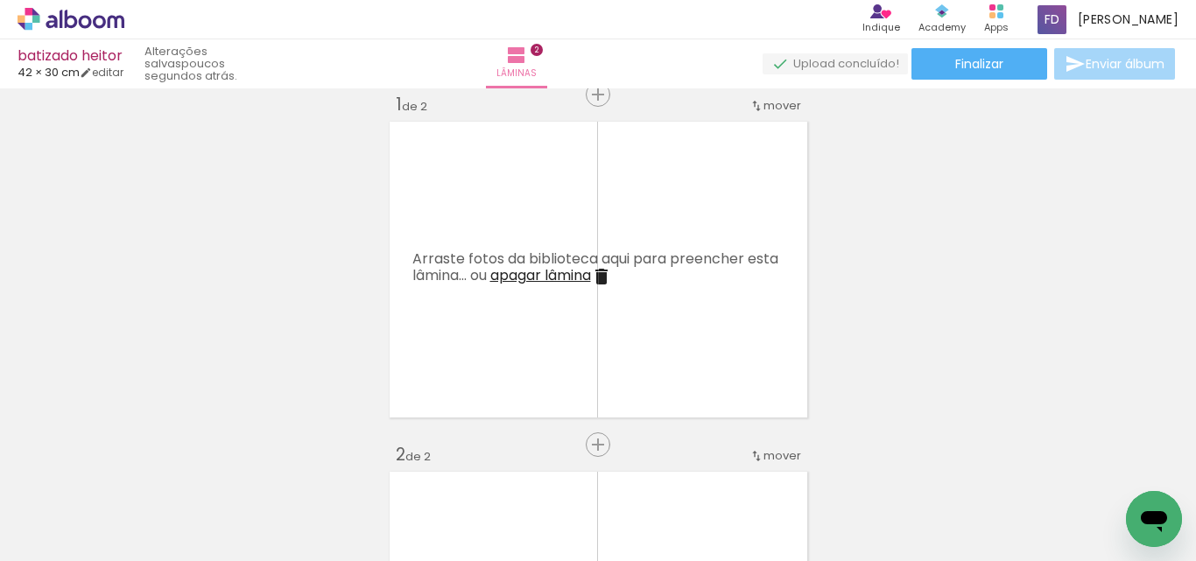
scroll to position [0, 3827]
